Goal: Task Accomplishment & Management: Manage account settings

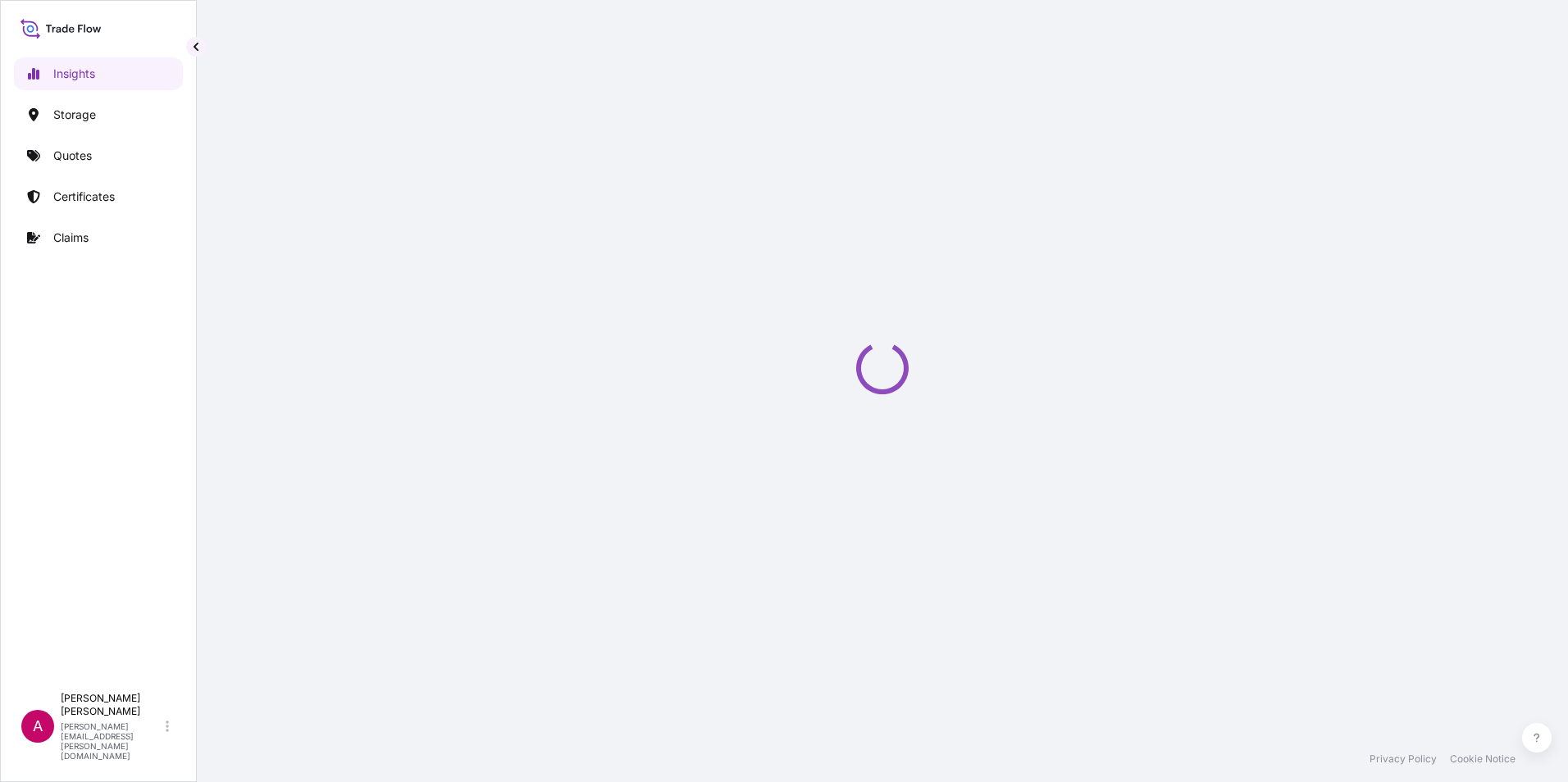
select select "2025"
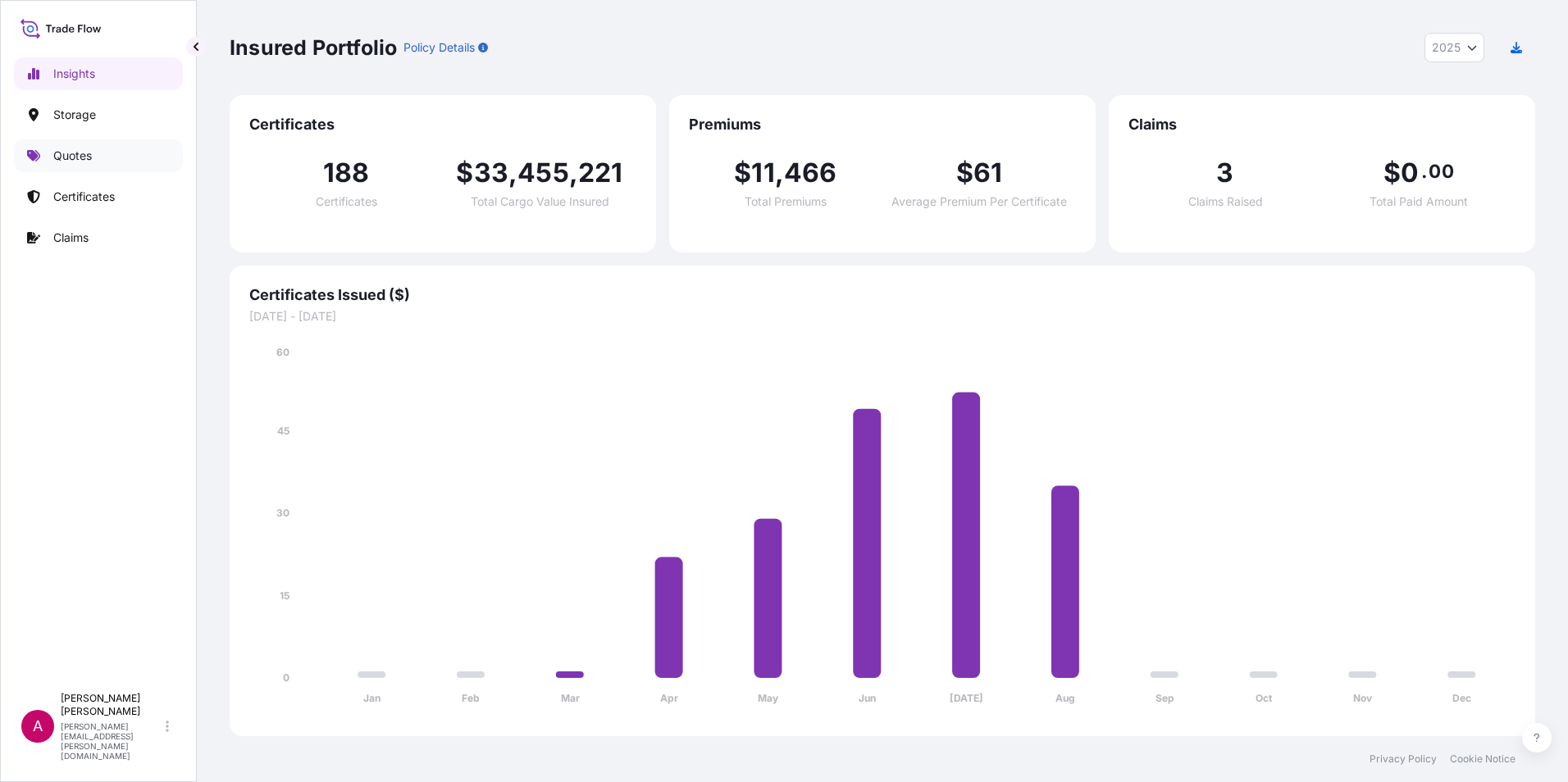
click at [84, 157] on p "Quotes" at bounding box center [73, 156] width 39 height 16
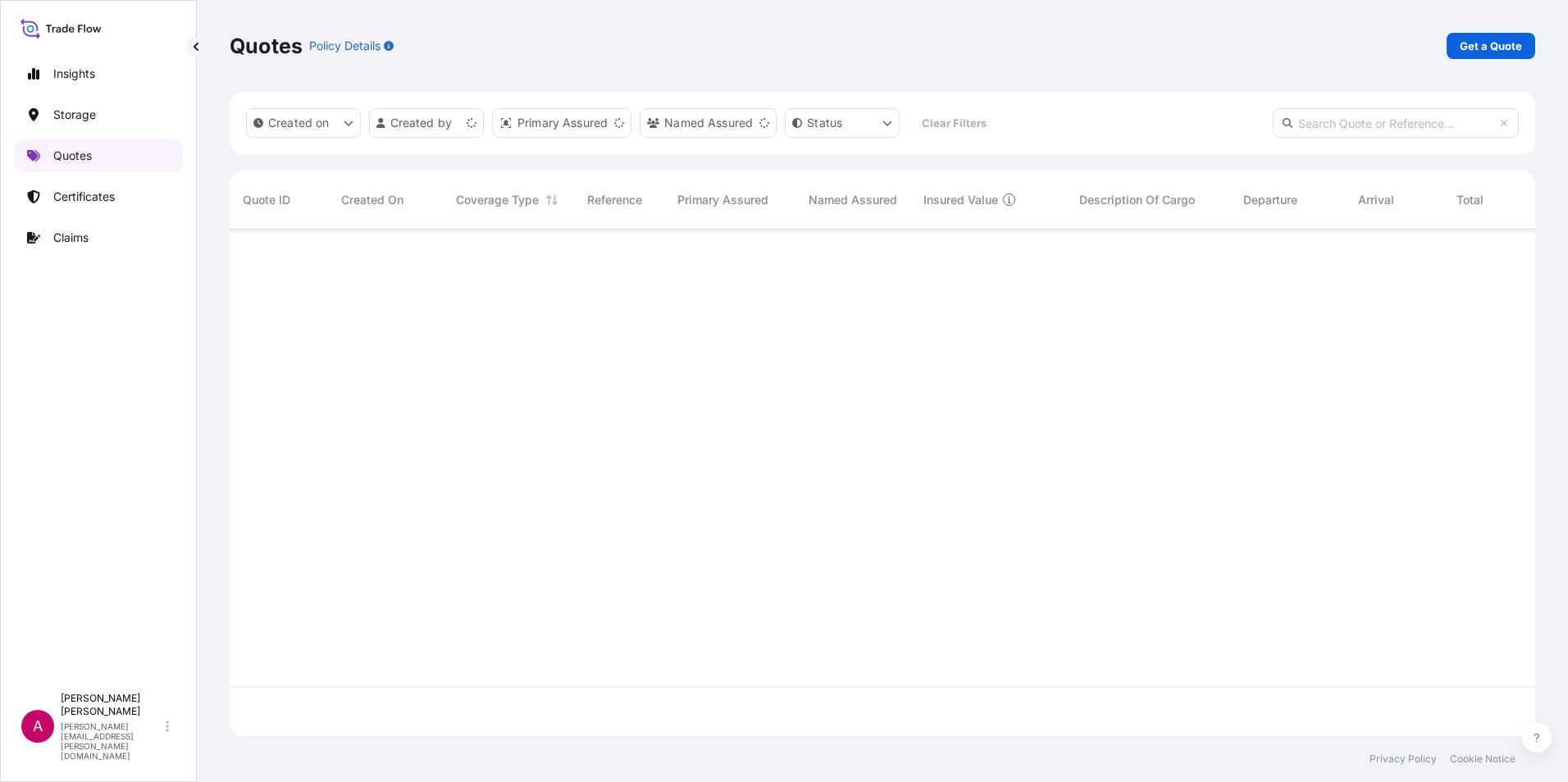
scroll to position [504, 1293]
click at [1294, 117] on input "text" at bounding box center [1395, 122] width 246 height 30
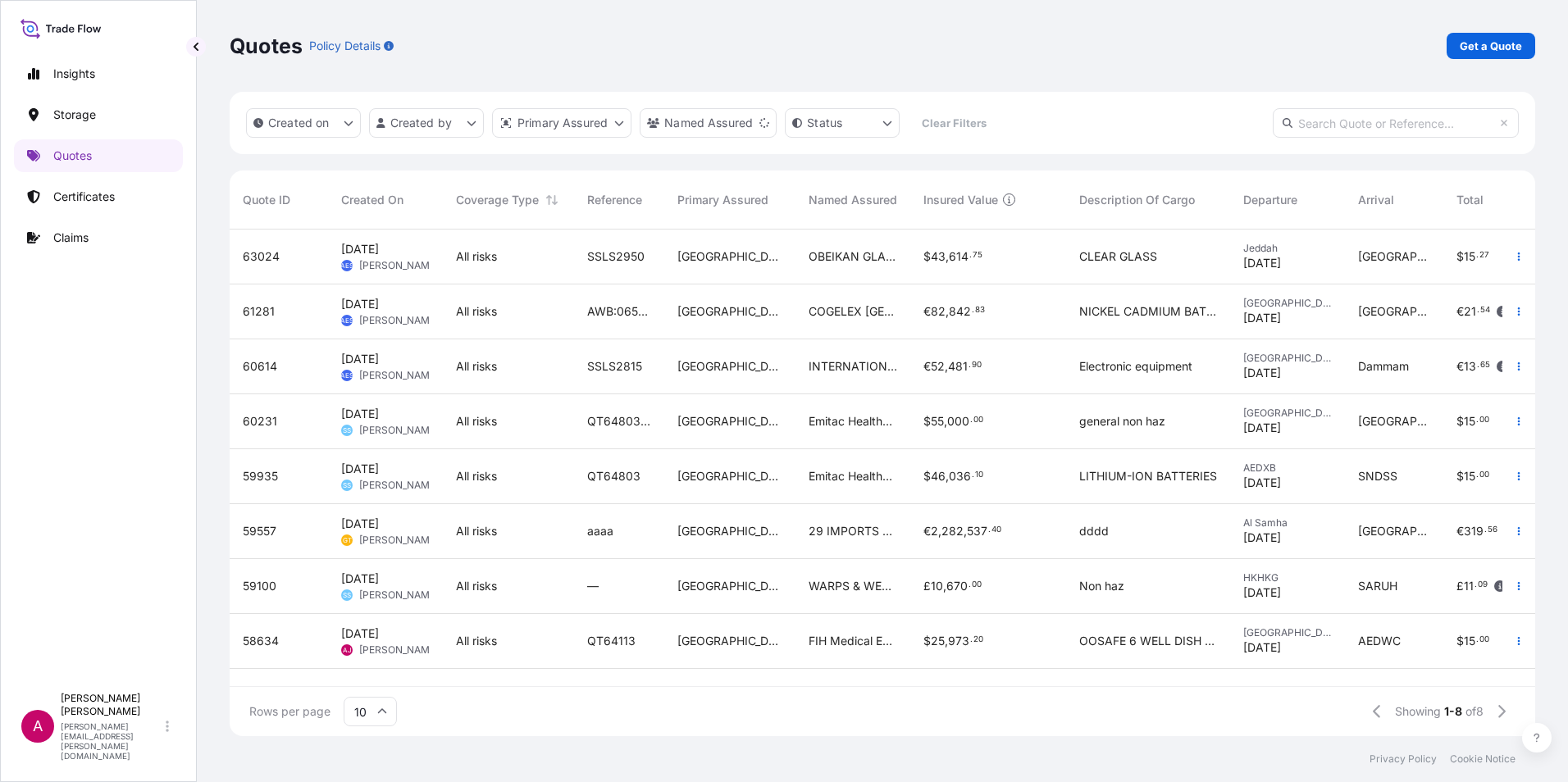
paste input "QT63845"
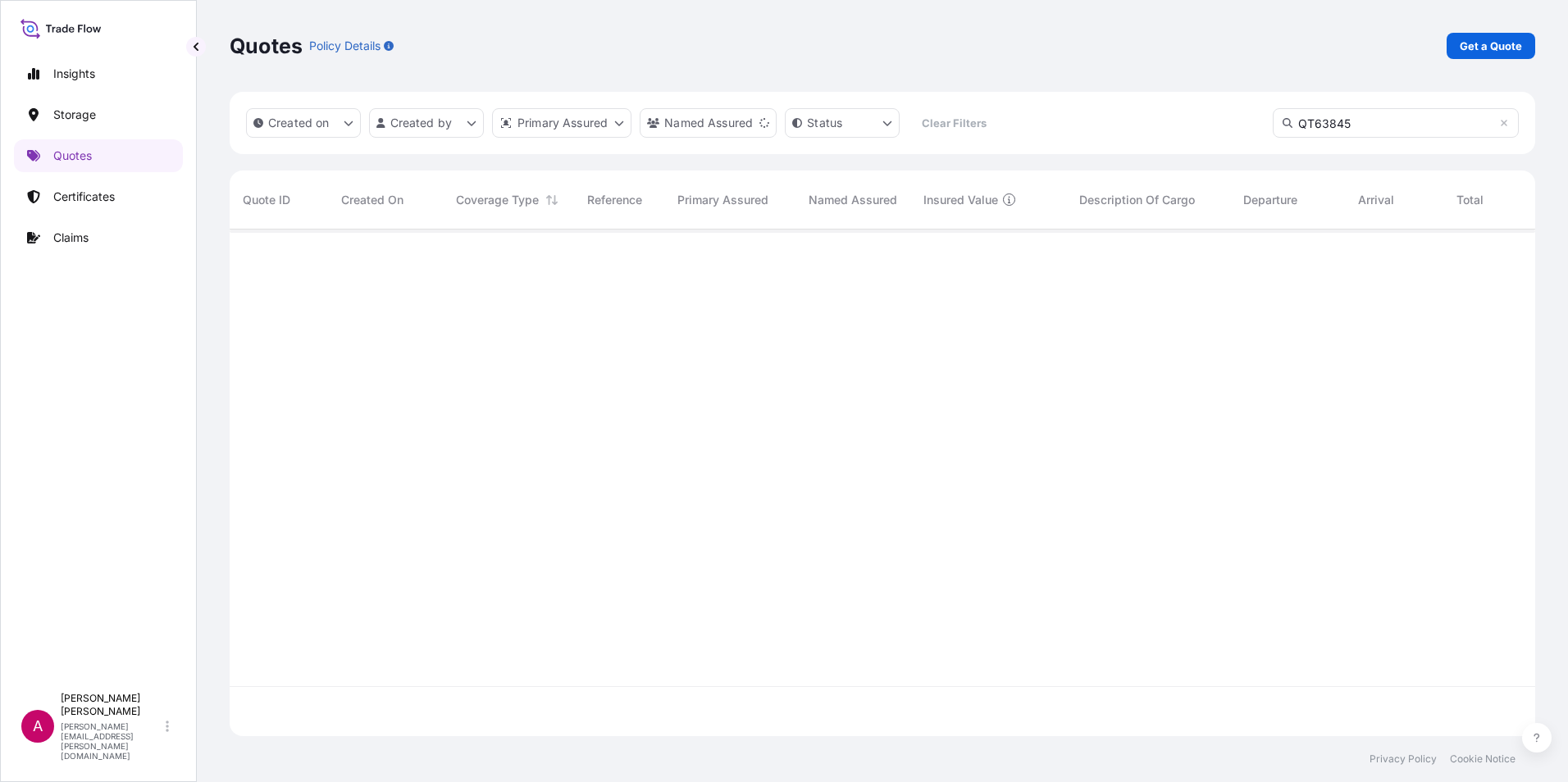
type input "QT63845"
click at [101, 196] on p "Certificates" at bounding box center [84, 197] width 62 height 16
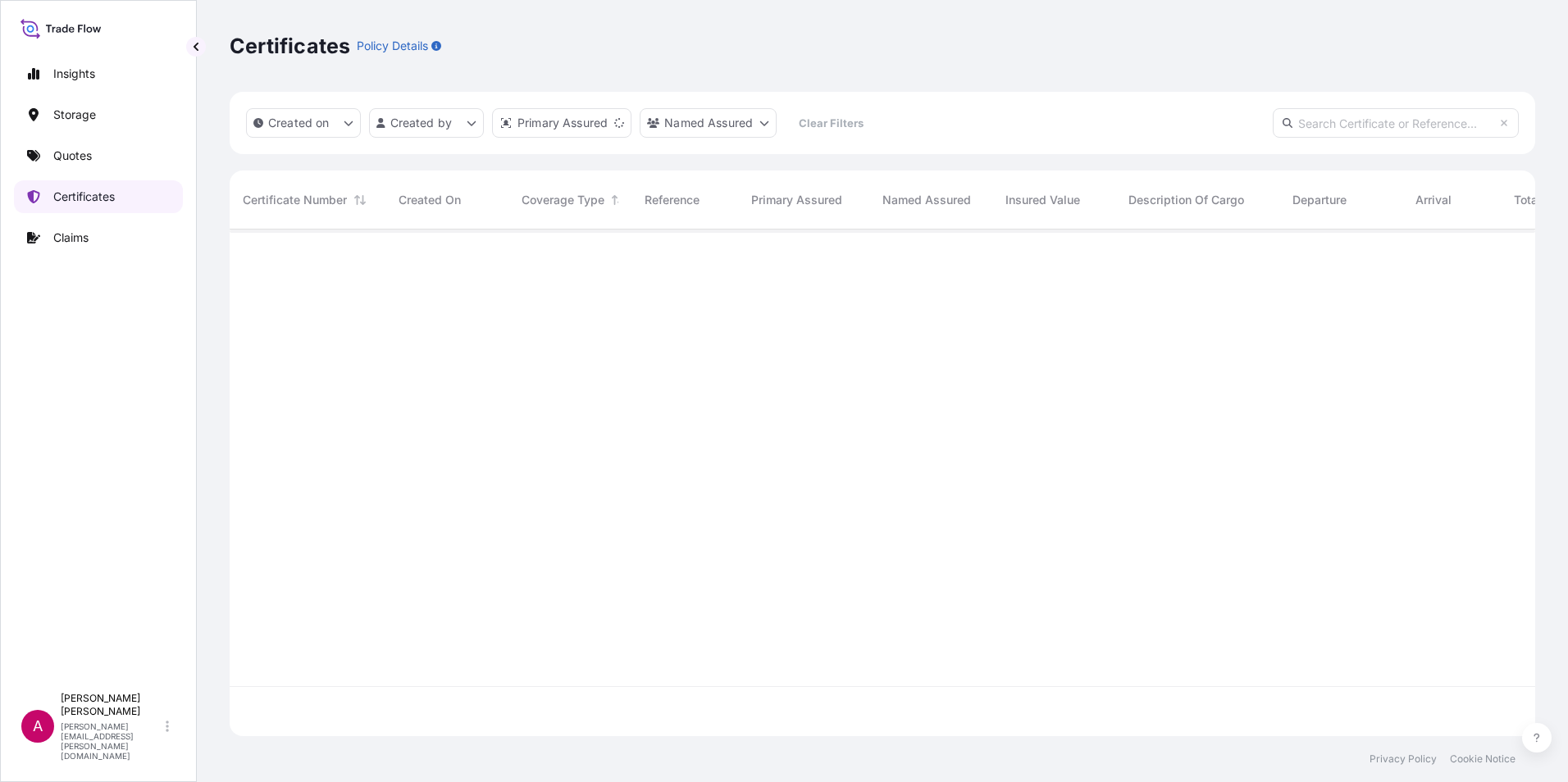
scroll to position [504, 1293]
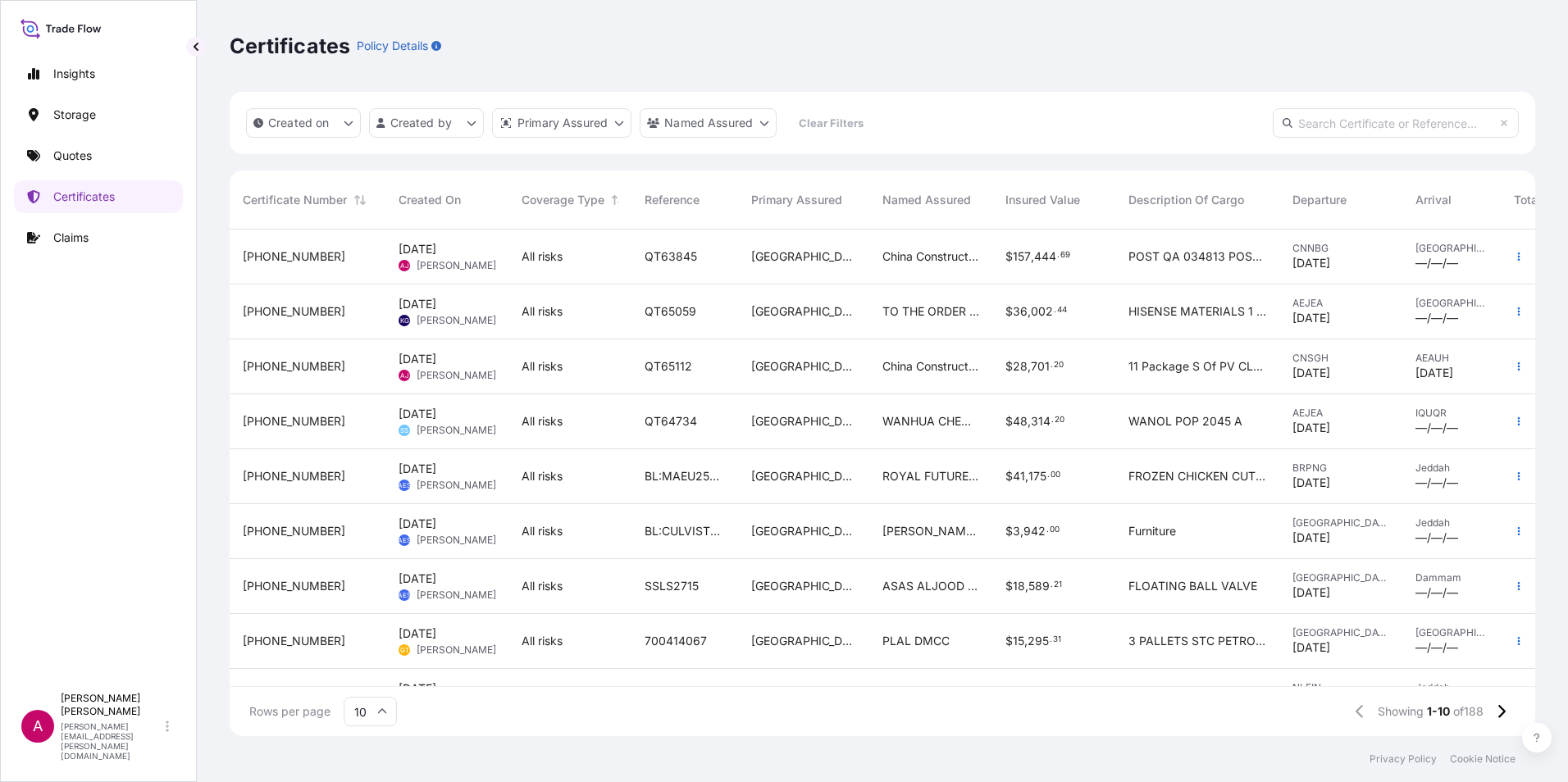
click at [305, 256] on span "[PHONE_NUMBER]" at bounding box center [294, 256] width 102 height 16
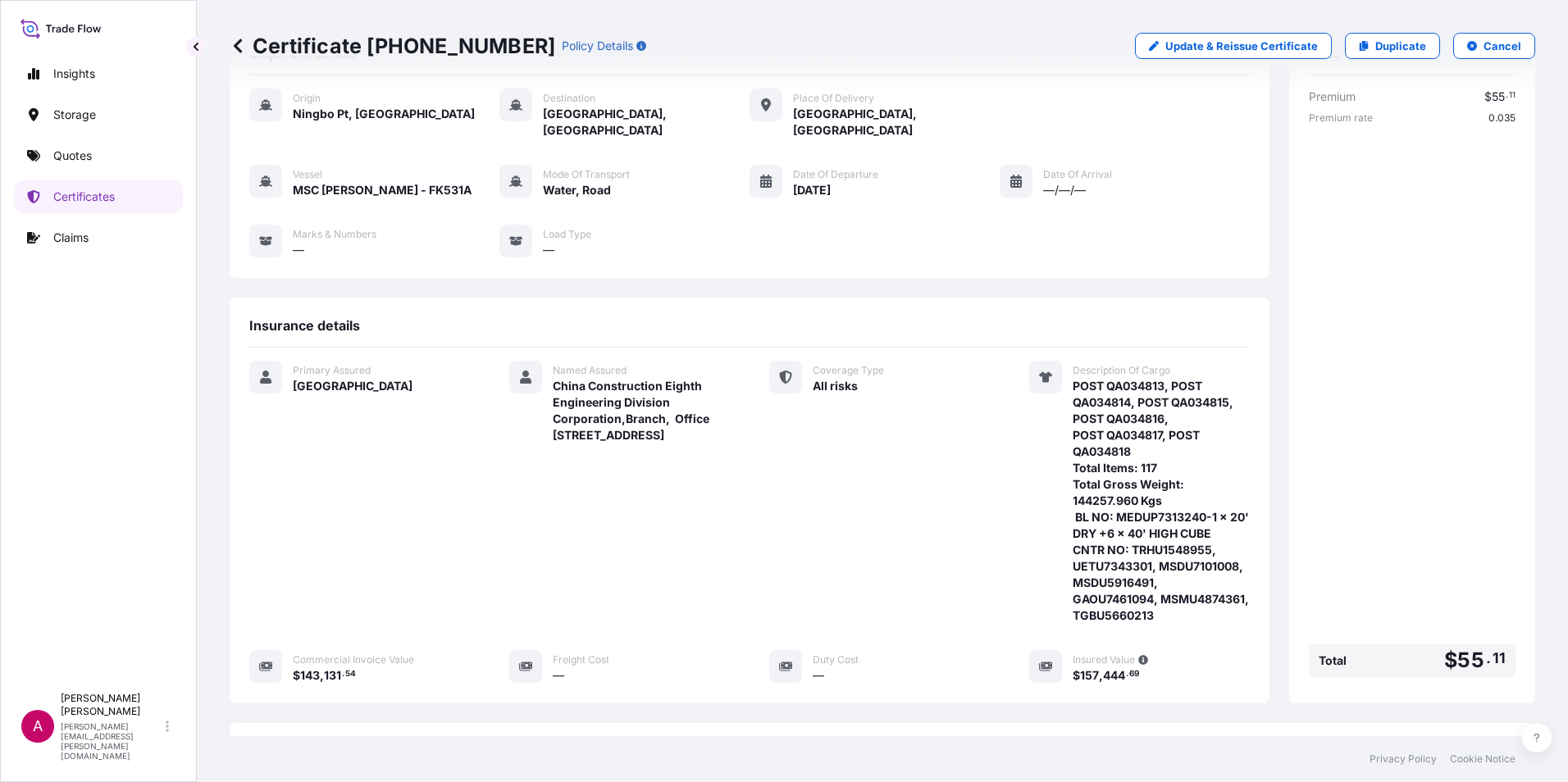
scroll to position [47, 0]
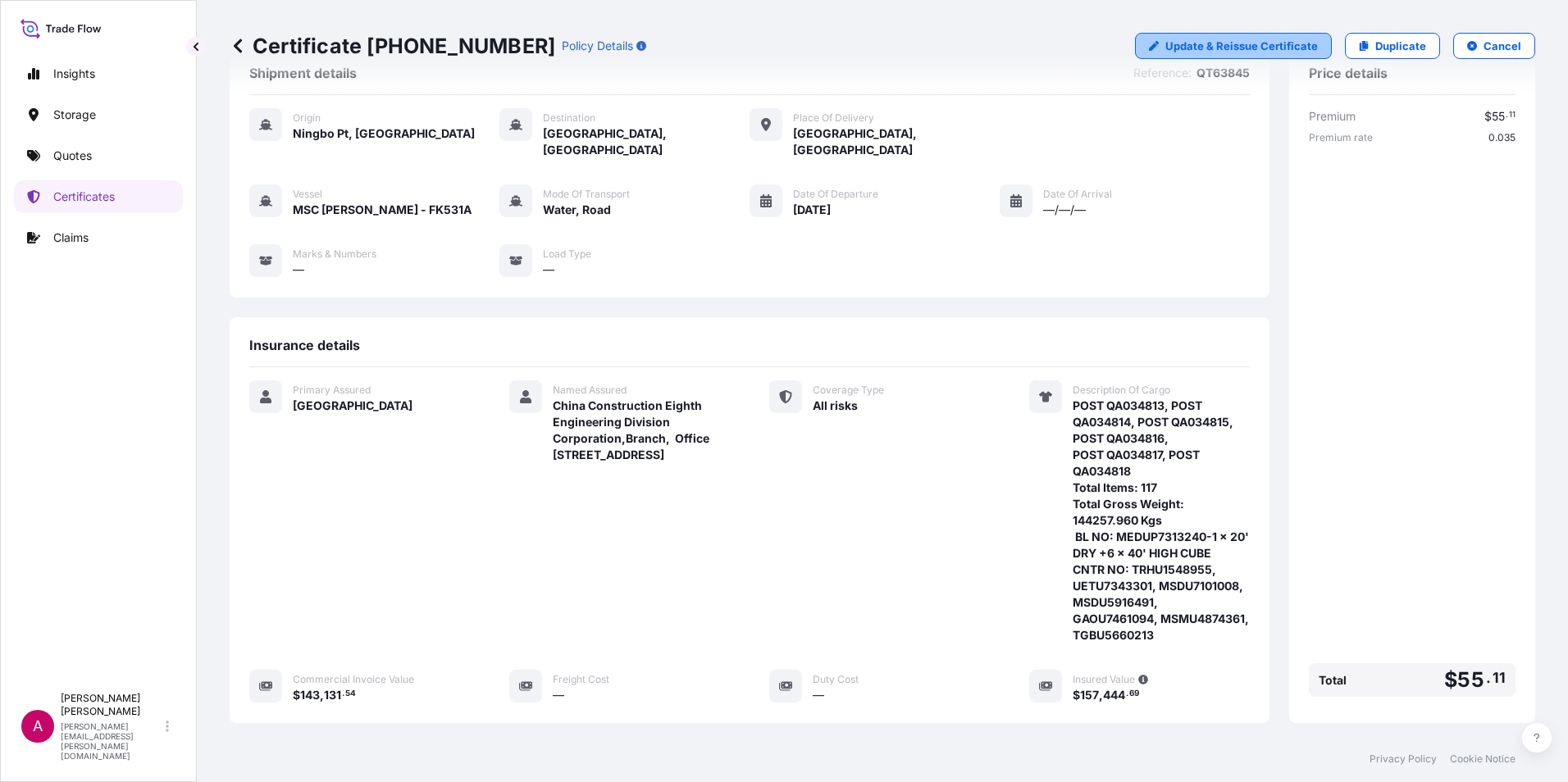
click at [1184, 45] on p "Update & Reissue Certificate" at bounding box center [1242, 46] width 152 height 16
select select "Water"
select select "Road / [GEOGRAPHIC_DATA]"
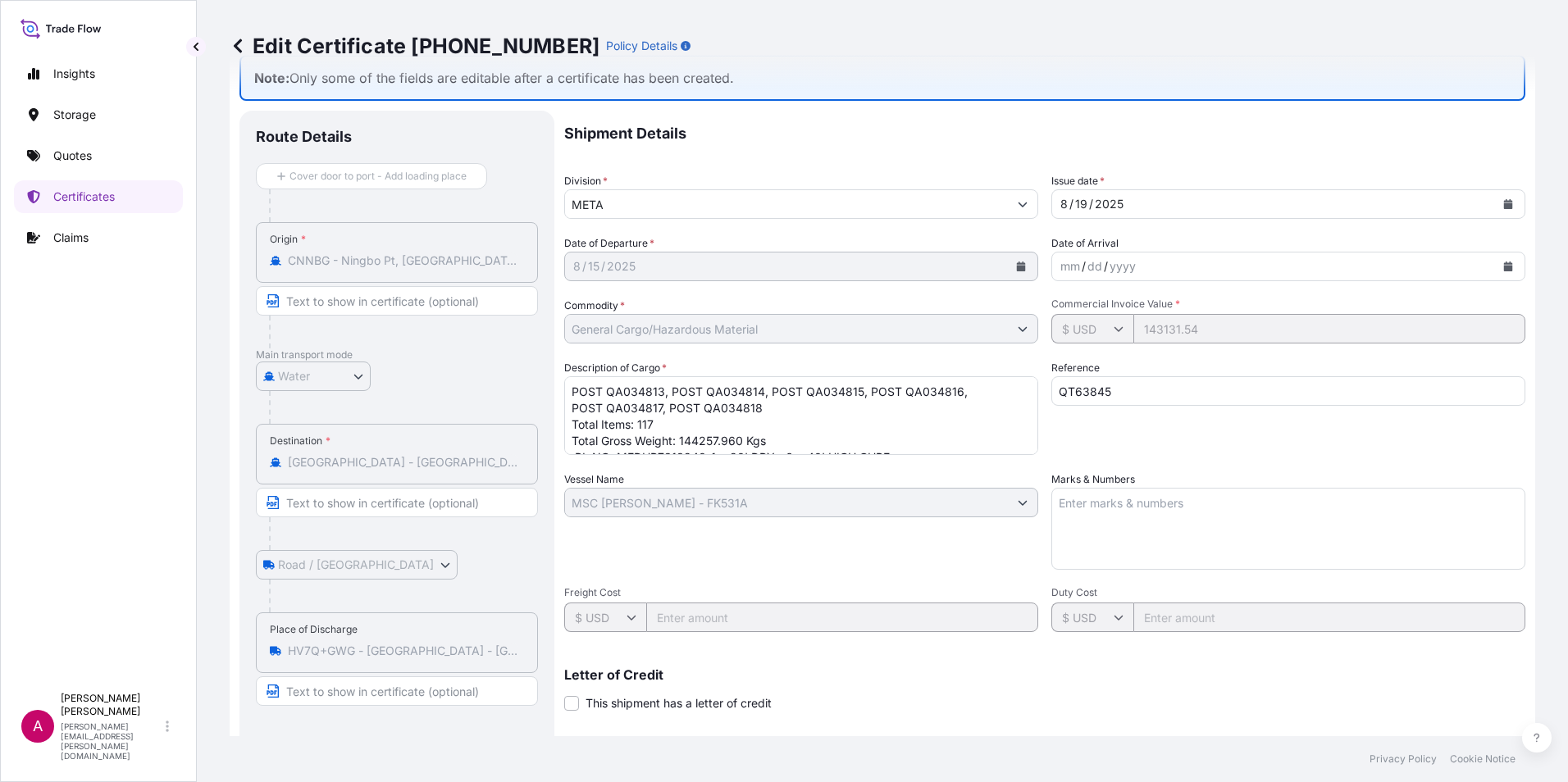
click at [633, 559] on div "Vessel Name MSC [PERSON_NAME] - FK531A" at bounding box center [800, 520] width 474 height 99
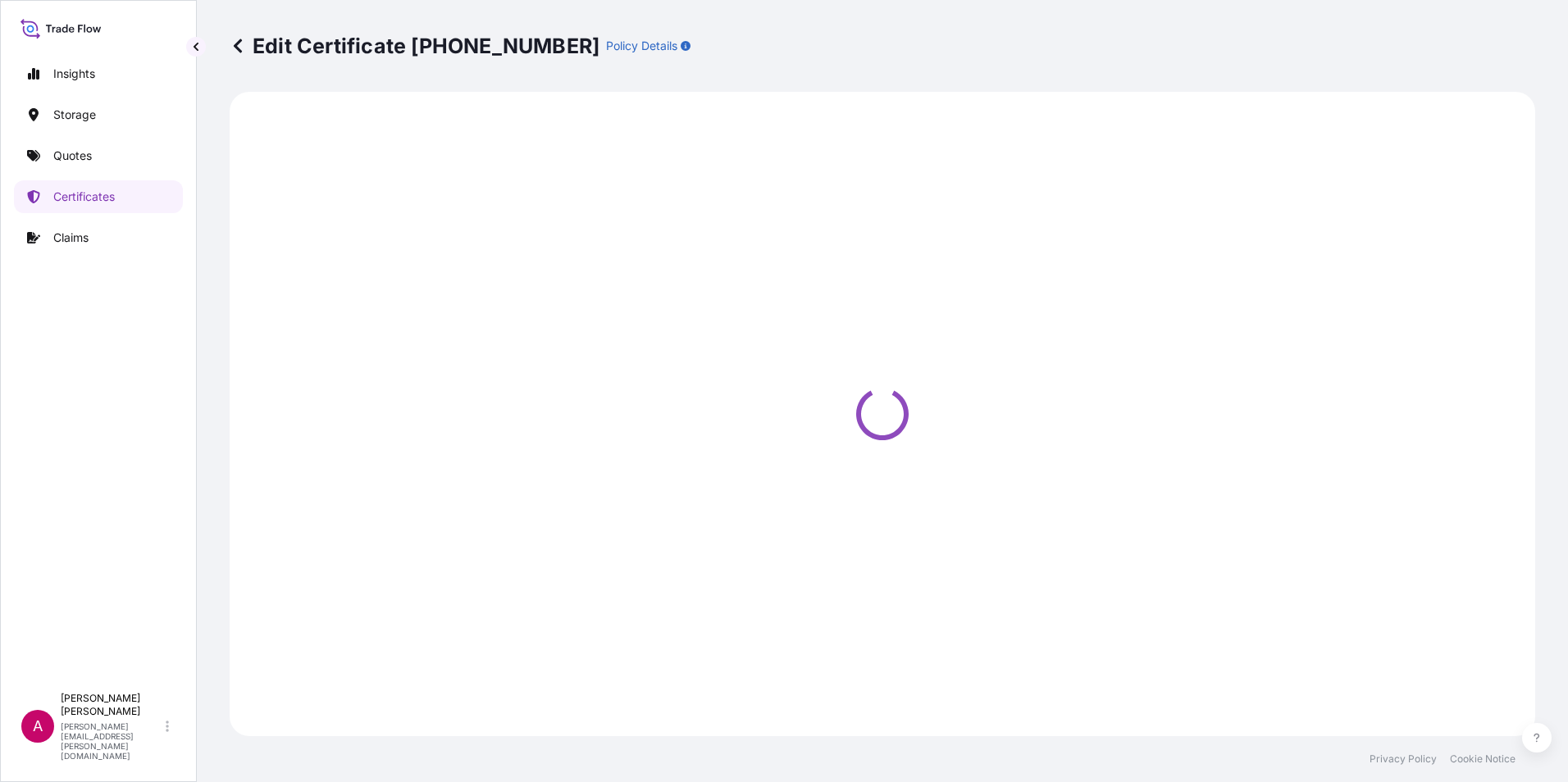
select select "Water"
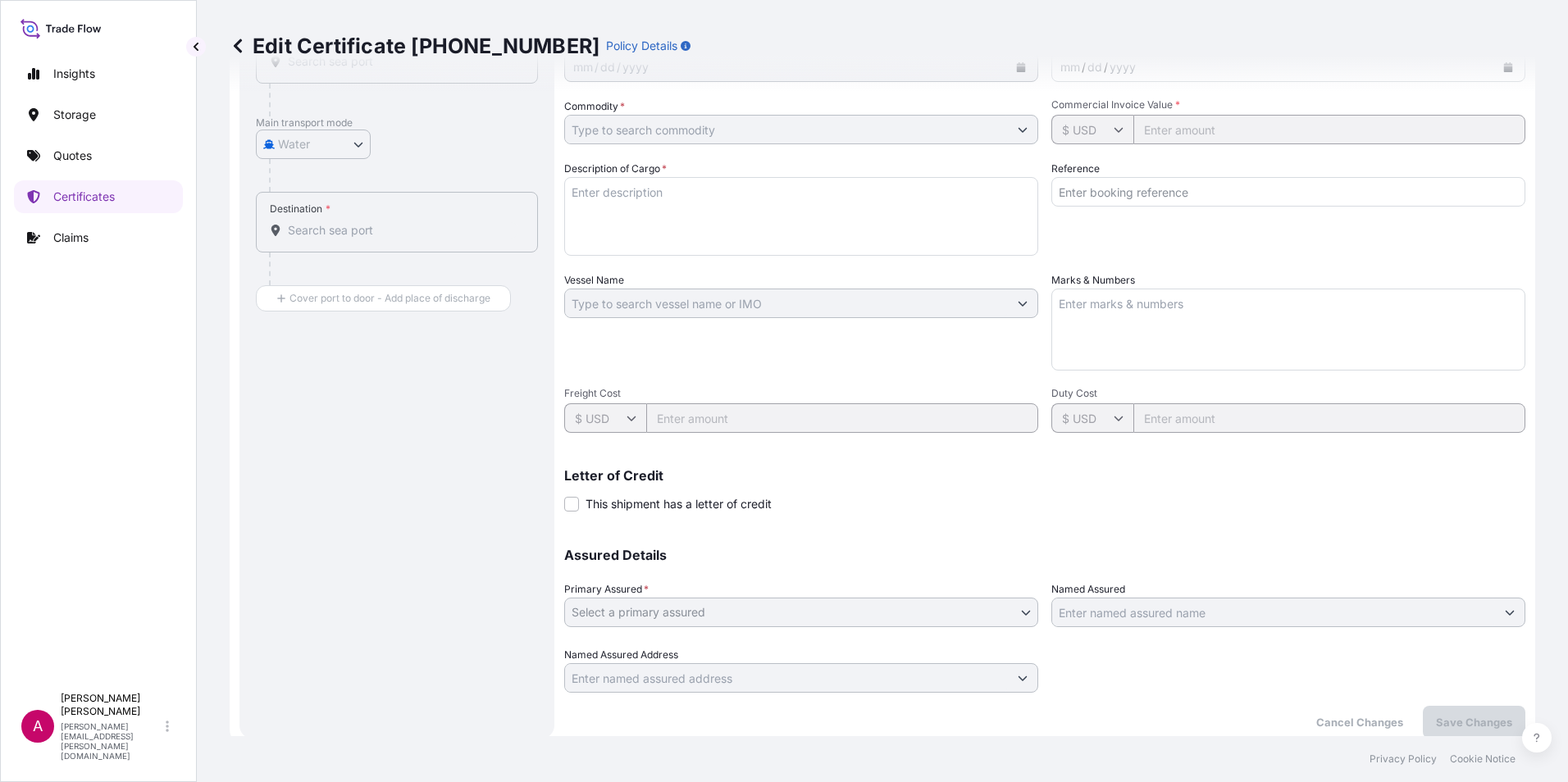
type input "General Cargo/Hazardous Material"
type input "143131.54"
type textarea "POST QA034813, POST QA034814, POST QA034815, POST QA034816, POST QA034817, POST…"
type input "QT63845"
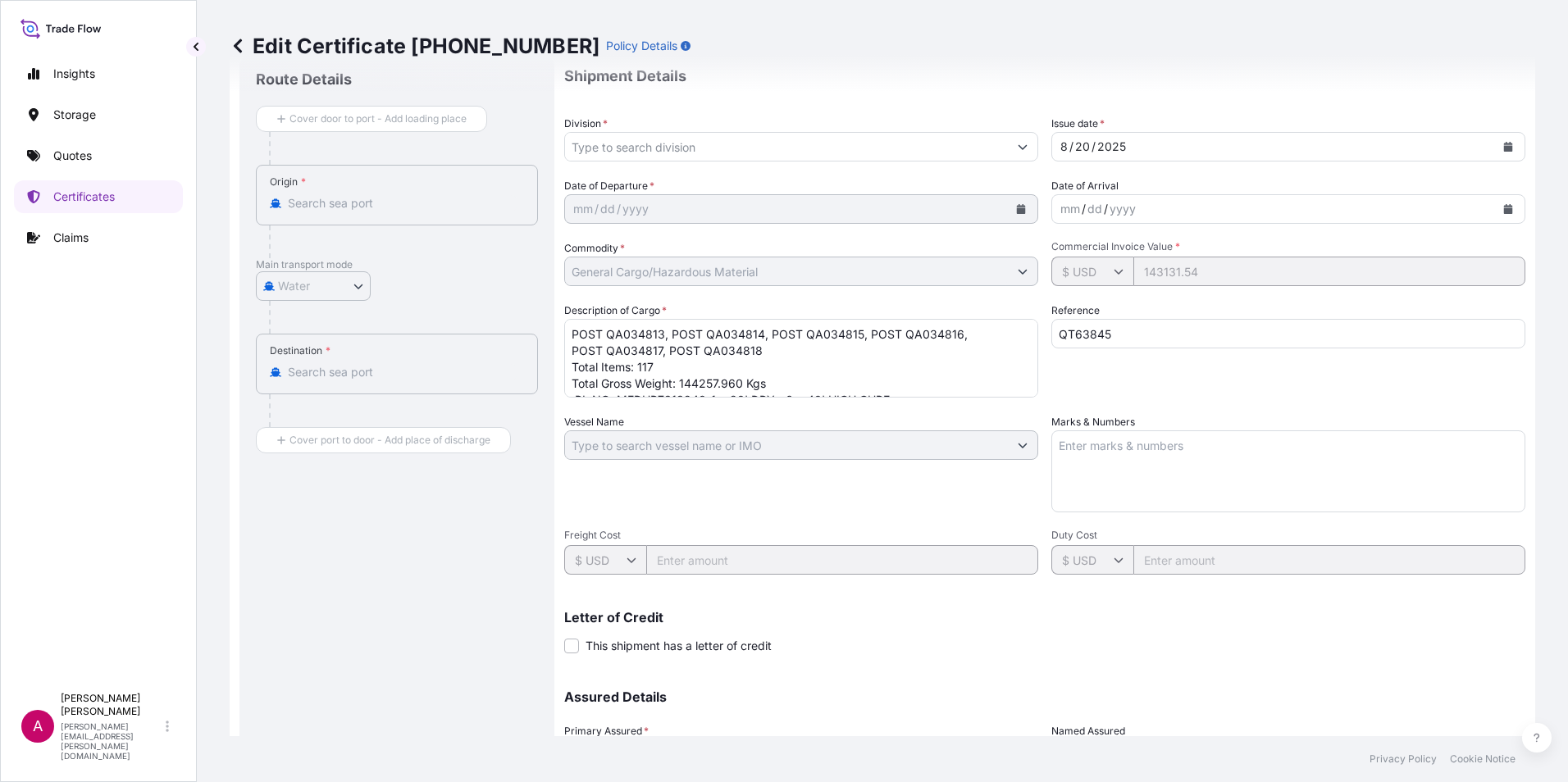
scroll to position [258, 0]
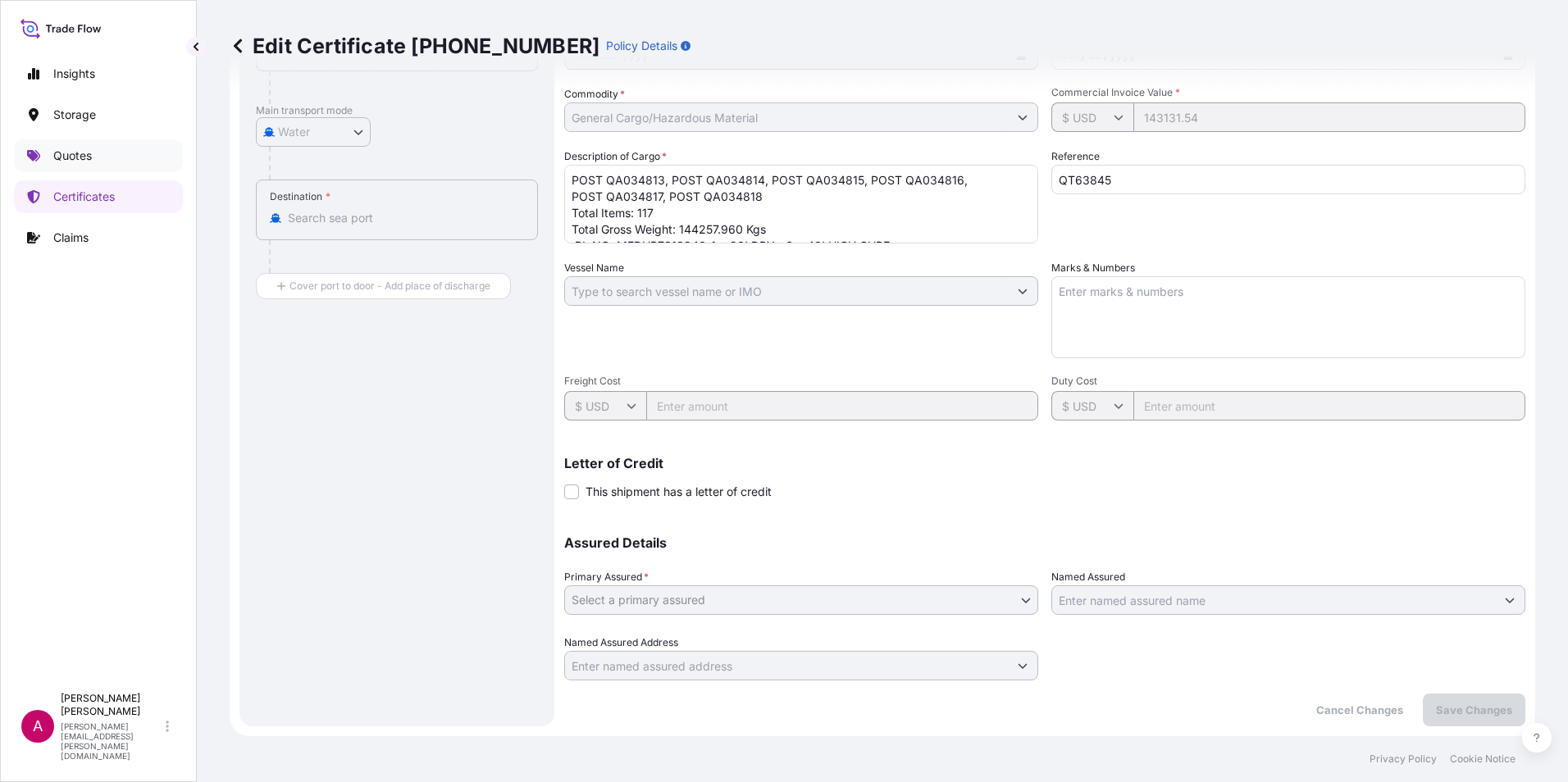
click at [76, 153] on p "Quotes" at bounding box center [73, 156] width 39 height 16
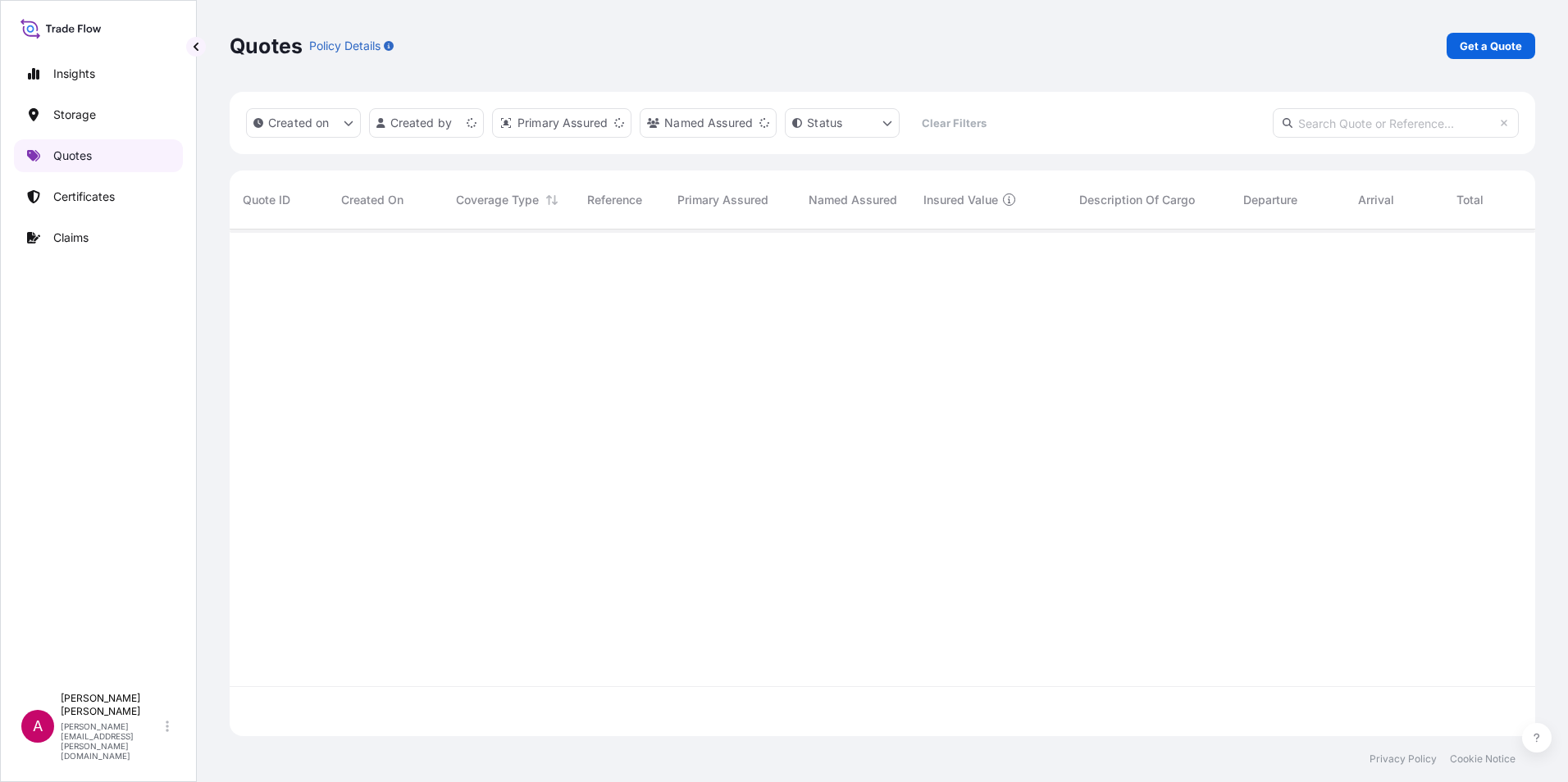
scroll to position [504, 1293]
click at [82, 195] on p "Certificates" at bounding box center [84, 197] width 62 height 16
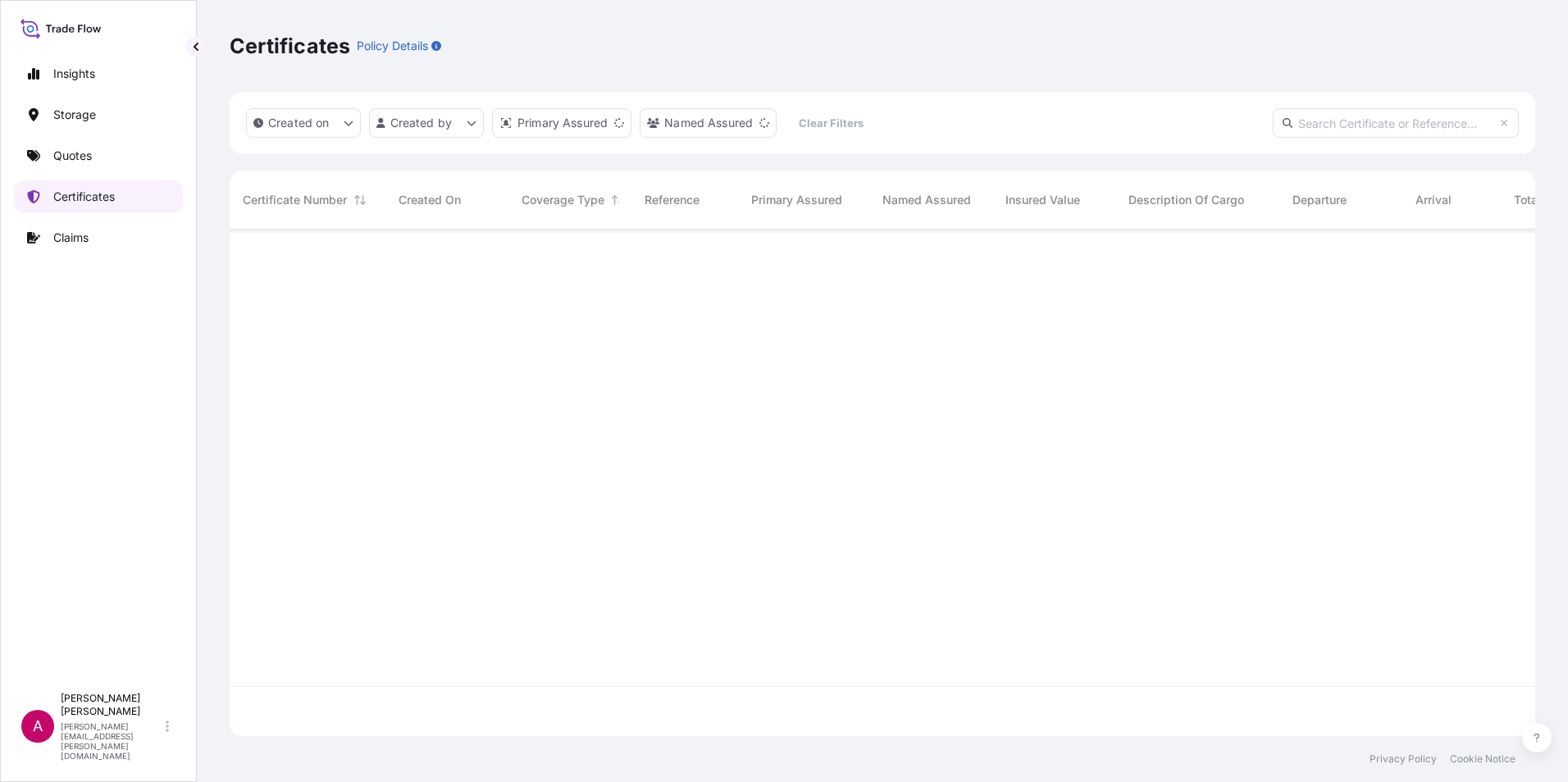
scroll to position [504, 1293]
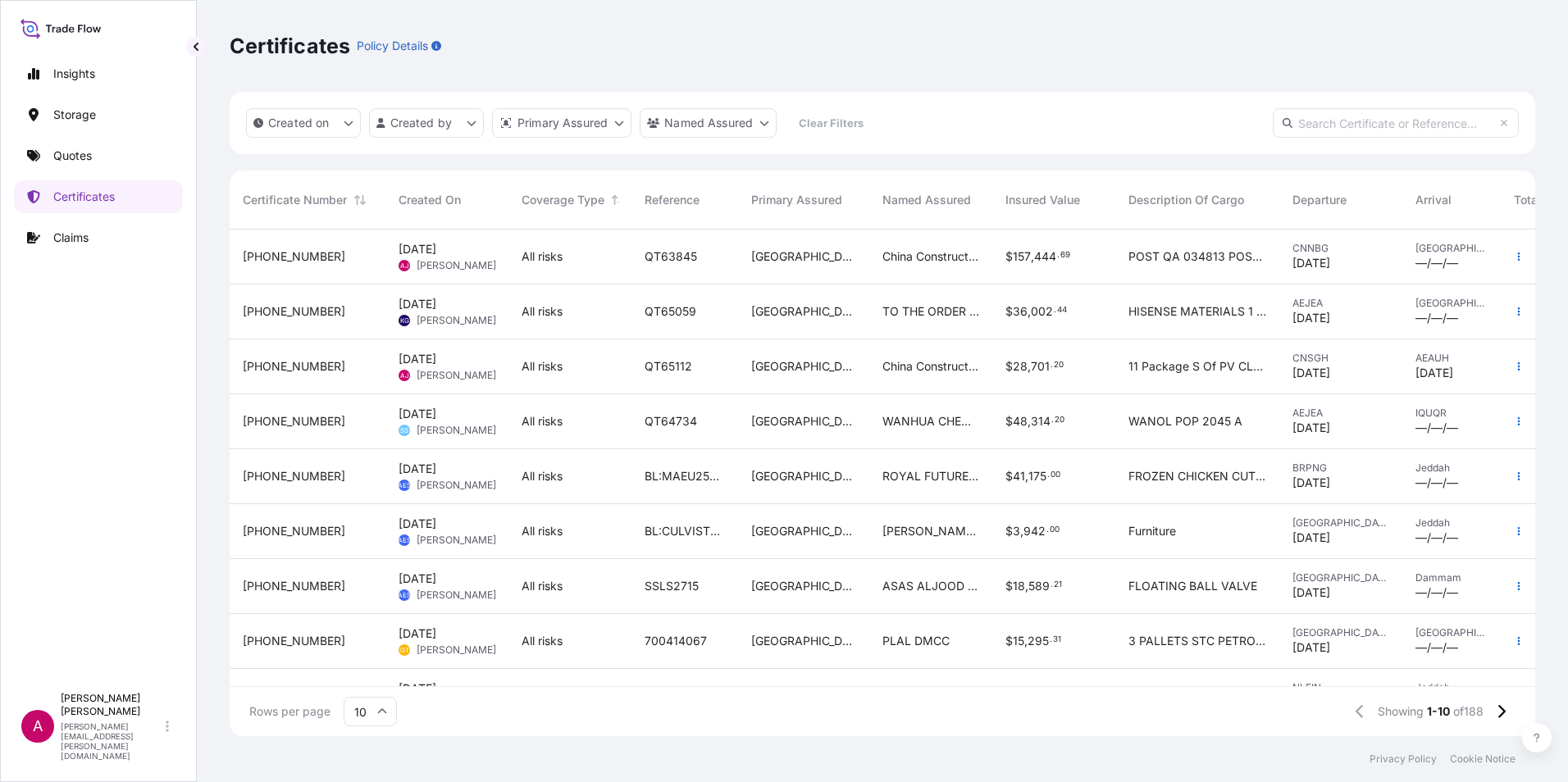
click at [279, 255] on span "[PHONE_NUMBER]" at bounding box center [294, 256] width 102 height 16
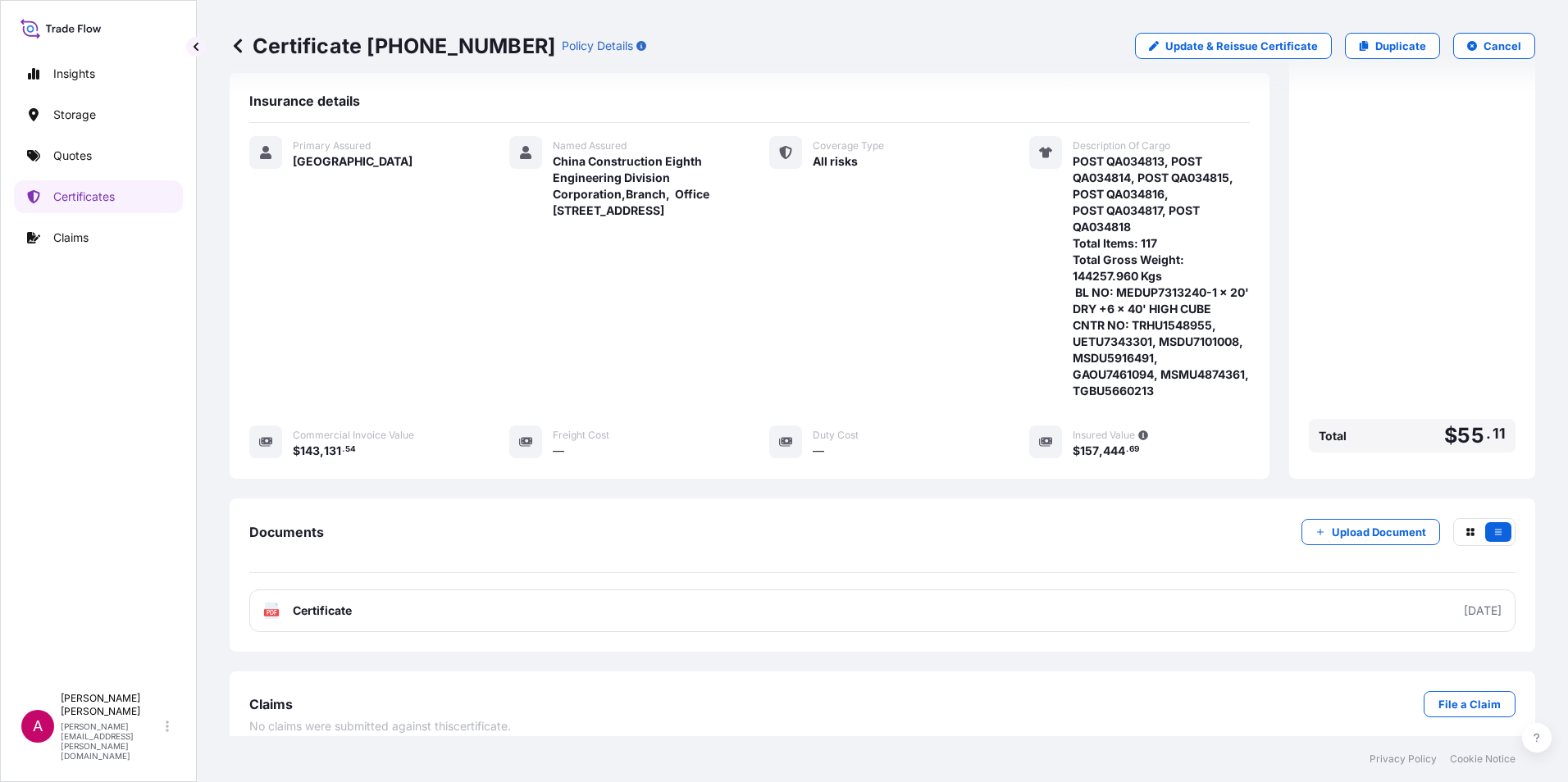
scroll to position [293, 0]
